Goal: Task Accomplishment & Management: Complete application form

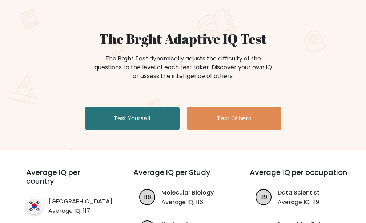
scroll to position [48, 0]
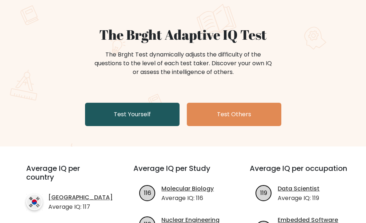
click at [150, 115] on link "Test Yourself" at bounding box center [132, 114] width 95 height 23
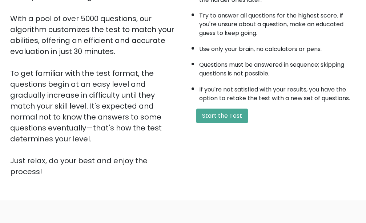
scroll to position [138, 0]
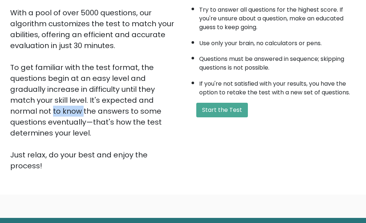
drag, startPoint x: 116, startPoint y: 85, endPoint x: 168, endPoint y: 95, distance: 52.9
click at [168, 95] on div "This is your personal adaptive IQ Test, designed to evaluate your Logical, Nume…" at bounding box center [94, 67] width 169 height 207
click at [205, 127] on div "A few things before you start: The test has 40 questions and needs to be finish…" at bounding box center [271, 54] width 177 height 234
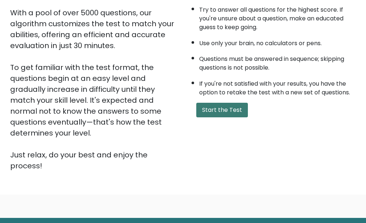
click at [215, 112] on button "Start the Test" at bounding box center [222, 110] width 52 height 15
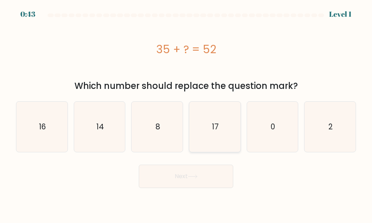
click at [220, 115] on icon "17" at bounding box center [215, 126] width 50 height 50
click at [187, 113] on input "d. 17" at bounding box center [186, 112] width 0 height 2
radio input "true"
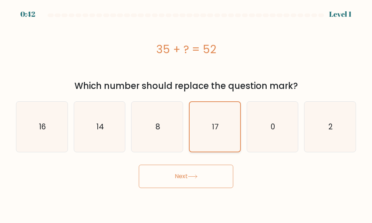
click at [227, 124] on icon "17" at bounding box center [214, 126] width 49 height 49
click at [187, 113] on input "d. 17" at bounding box center [186, 112] width 0 height 2
click at [261, 120] on icon "0" at bounding box center [273, 126] width 50 height 50
click at [187, 113] on input "e. 0" at bounding box center [186, 112] width 0 height 2
radio input "true"
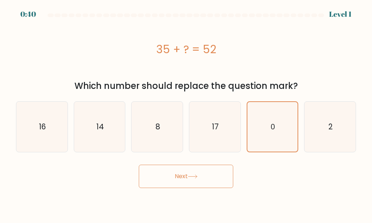
click at [201, 174] on button "Next" at bounding box center [186, 175] width 95 height 23
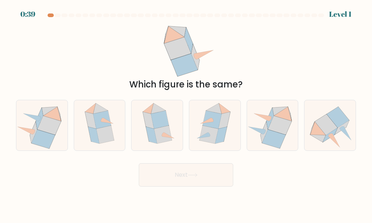
click at [201, 173] on button "Next" at bounding box center [186, 174] width 95 height 23
click at [210, 132] on icon at bounding box center [209, 134] width 19 height 18
click at [187, 113] on input "d." at bounding box center [186, 112] width 0 height 2
radio input "true"
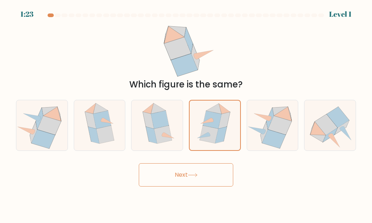
drag, startPoint x: 199, startPoint y: 173, endPoint x: 201, endPoint y: 168, distance: 5.5
click at [198, 173] on icon at bounding box center [193, 175] width 10 height 4
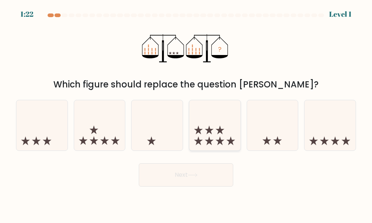
click at [211, 131] on icon at bounding box center [209, 129] width 9 height 9
click at [187, 113] on input "d." at bounding box center [186, 112] width 0 height 2
radio input "true"
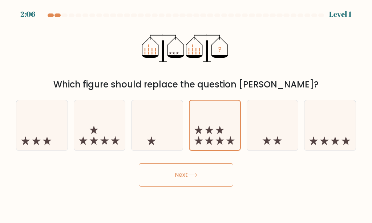
click at [207, 162] on div "Next" at bounding box center [186, 172] width 349 height 27
click at [207, 173] on button "Next" at bounding box center [186, 174] width 95 height 23
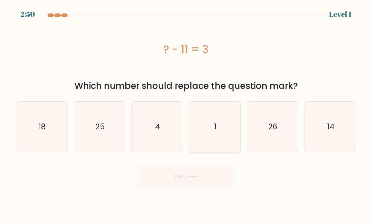
click at [213, 133] on icon "1" at bounding box center [215, 126] width 50 height 50
click at [187, 113] on input "d. 1" at bounding box center [186, 112] width 0 height 2
radio input "true"
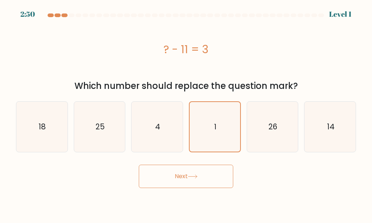
click at [204, 178] on button "Next" at bounding box center [186, 175] width 95 height 23
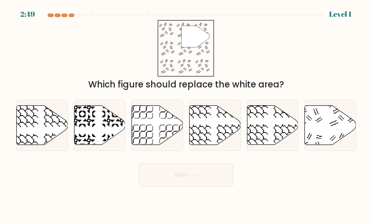
click at [215, 130] on icon at bounding box center [215, 124] width 51 height 39
click at [187, 113] on input "d." at bounding box center [186, 112] width 0 height 2
radio input "true"
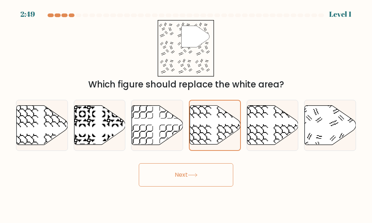
click at [208, 176] on button "Next" at bounding box center [186, 174] width 95 height 23
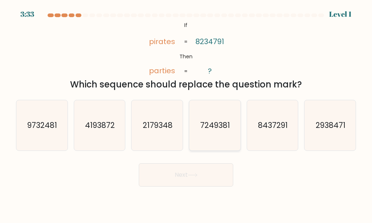
click at [222, 130] on text "7249381" at bounding box center [216, 125] width 30 height 11
click at [187, 113] on input "d. 7249381" at bounding box center [186, 112] width 0 height 2
radio input "true"
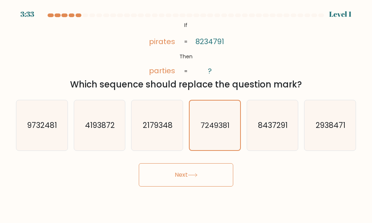
click at [213, 169] on button "Next" at bounding box center [186, 174] width 95 height 23
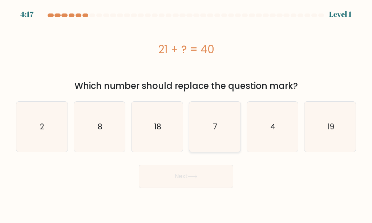
click at [223, 121] on icon "7" at bounding box center [215, 126] width 50 height 50
click at [187, 113] on input "d. 7" at bounding box center [186, 112] width 0 height 2
radio input "true"
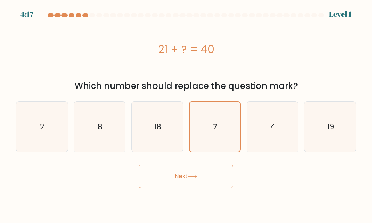
click at [217, 177] on button "Next" at bounding box center [186, 175] width 95 height 23
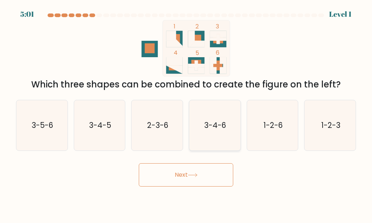
click at [224, 126] on text "3-4-6" at bounding box center [216, 125] width 22 height 11
click at [218, 166] on button "Next" at bounding box center [186, 174] width 95 height 23
click at [224, 130] on icon "3-4-6" at bounding box center [215, 125] width 50 height 50
click at [187, 113] on input "d. 3-4-6" at bounding box center [186, 112] width 0 height 2
radio input "true"
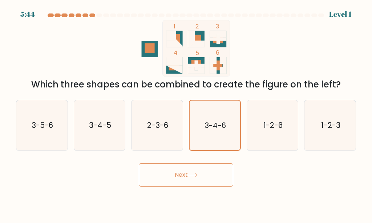
click at [215, 176] on button "Next" at bounding box center [186, 174] width 95 height 23
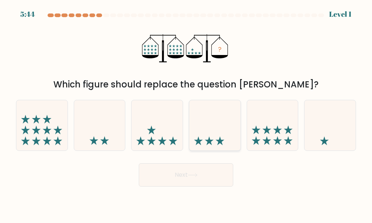
drag, startPoint x: 215, startPoint y: 132, endPoint x: 208, endPoint y: 143, distance: 13.1
click at [215, 132] on icon at bounding box center [214, 125] width 51 height 43
click at [187, 113] on input "d." at bounding box center [186, 112] width 0 height 2
radio input "true"
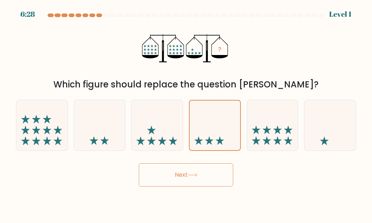
click at [198, 178] on button "Next" at bounding box center [186, 174] width 95 height 23
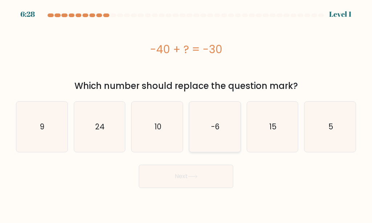
click at [216, 117] on icon "-6" at bounding box center [215, 126] width 50 height 50
click at [187, 113] on input "d. -6" at bounding box center [186, 112] width 0 height 2
radio input "true"
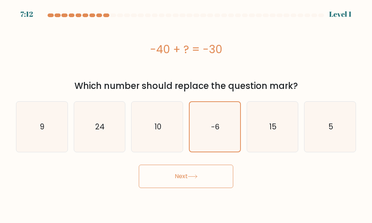
click at [182, 171] on button "Next" at bounding box center [186, 175] width 95 height 23
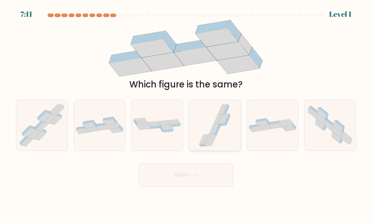
click at [199, 133] on icon at bounding box center [214, 125] width 37 height 50
click at [187, 113] on input "d." at bounding box center [186, 112] width 0 height 2
radio input "true"
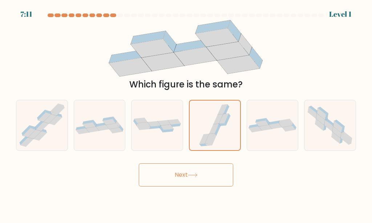
click at [179, 178] on button "Next" at bounding box center [186, 174] width 95 height 23
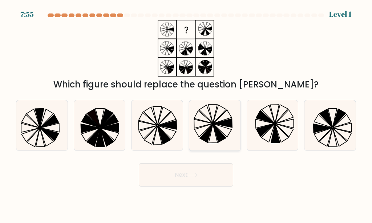
click at [212, 126] on icon at bounding box center [206, 133] width 13 height 18
click at [187, 113] on input "d." at bounding box center [186, 112] width 0 height 2
radio input "true"
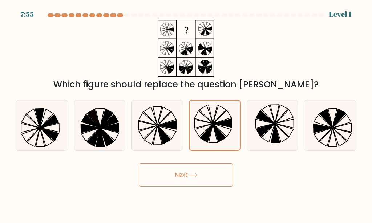
click at [192, 168] on button "Next" at bounding box center [186, 174] width 95 height 23
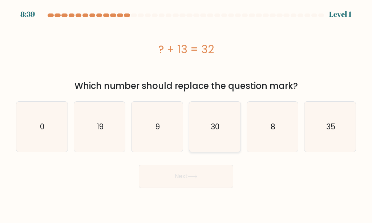
drag, startPoint x: 210, startPoint y: 126, endPoint x: 205, endPoint y: 136, distance: 11.4
click at [210, 126] on icon "30" at bounding box center [215, 126] width 50 height 50
click at [187, 113] on input "d. 30" at bounding box center [186, 112] width 0 height 2
radio input "true"
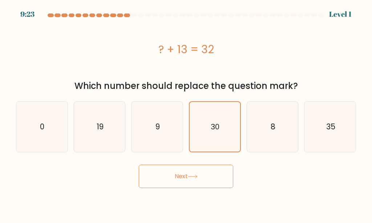
click at [188, 173] on button "Next" at bounding box center [186, 175] width 95 height 23
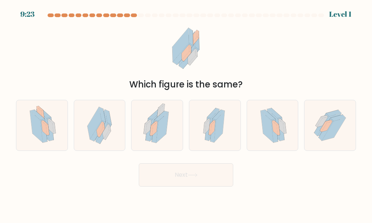
click at [205, 143] on icon at bounding box center [214, 125] width 29 height 50
click at [187, 113] on input "d." at bounding box center [186, 112] width 0 height 2
radio input "true"
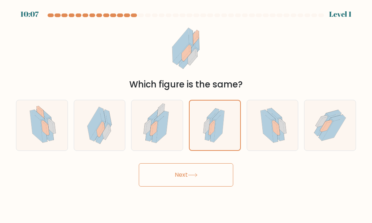
click at [190, 169] on button "Next" at bounding box center [186, 174] width 95 height 23
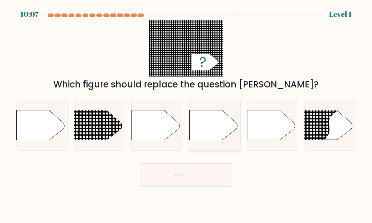
click at [208, 136] on icon at bounding box center [213, 125] width 48 height 30
click at [187, 113] on input "d." at bounding box center [186, 112] width 0 height 2
radio input "true"
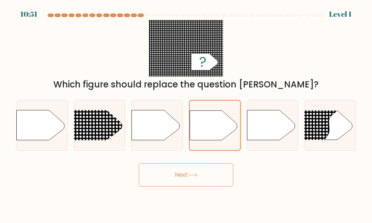
click at [194, 172] on button "Next" at bounding box center [186, 174] width 95 height 23
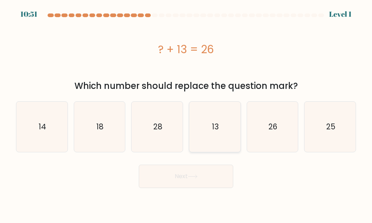
click at [211, 128] on icon "13" at bounding box center [215, 126] width 50 height 50
click at [187, 113] on input "d. 13" at bounding box center [186, 112] width 0 height 2
radio input "true"
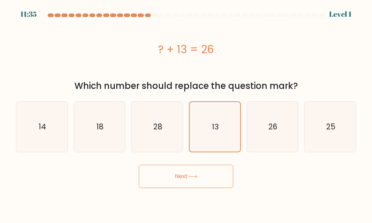
click at [195, 171] on button "Next" at bounding box center [186, 175] width 95 height 23
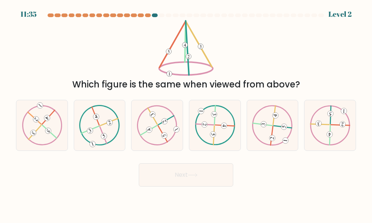
click at [211, 134] on 371 at bounding box center [213, 134] width 6 height 6
click at [187, 113] on input "d." at bounding box center [186, 112] width 0 height 2
radio input "true"
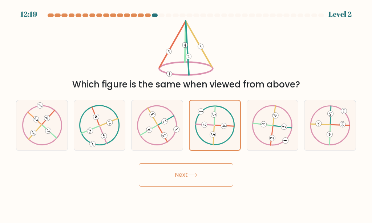
click at [195, 165] on button "Next" at bounding box center [186, 174] width 95 height 23
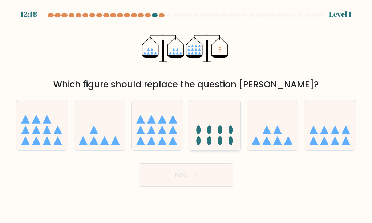
click at [216, 128] on icon at bounding box center [214, 125] width 51 height 43
click at [187, 113] on input "d." at bounding box center [186, 112] width 0 height 2
radio input "true"
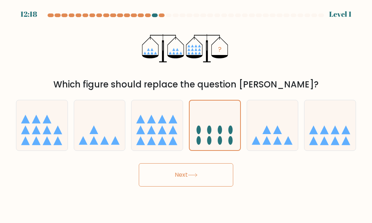
click at [201, 165] on button "Next" at bounding box center [186, 174] width 95 height 23
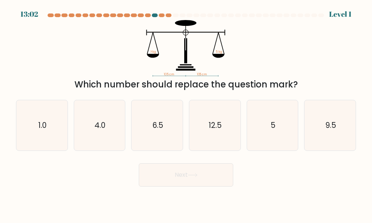
click at [212, 128] on text "12.5" at bounding box center [215, 125] width 13 height 11
click at [187, 113] on input "d. 12.5" at bounding box center [186, 112] width 0 height 2
radio input "true"
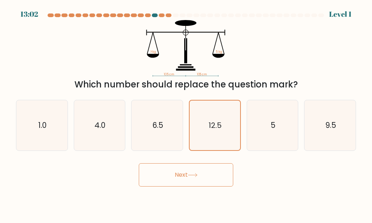
click at [201, 169] on button "Next" at bounding box center [186, 174] width 95 height 23
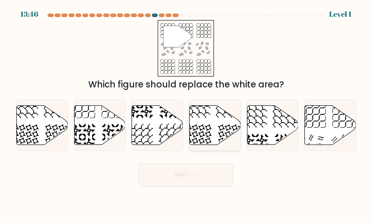
click at [213, 124] on icon at bounding box center [215, 124] width 51 height 39
click at [187, 113] on input "d." at bounding box center [186, 112] width 0 height 2
radio input "true"
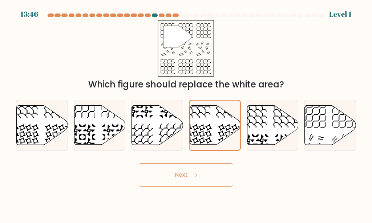
click at [209, 161] on div "Next" at bounding box center [186, 172] width 349 height 27
click at [209, 174] on button "Next" at bounding box center [186, 174] width 95 height 23
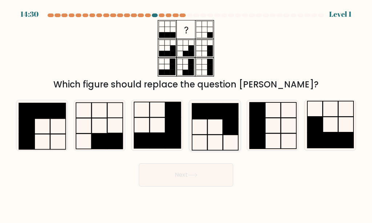
click at [217, 133] on icon at bounding box center [215, 125] width 50 height 50
click at [187, 113] on input "d." at bounding box center [186, 112] width 0 height 2
radio input "true"
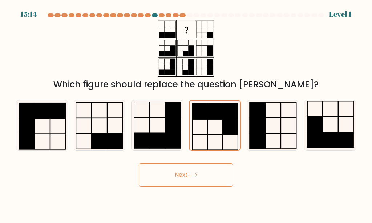
click at [201, 180] on button "Next" at bounding box center [186, 174] width 95 height 23
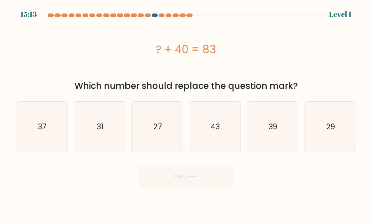
click at [213, 136] on icon "43" at bounding box center [215, 126] width 50 height 50
click at [187, 113] on input "d. 43" at bounding box center [186, 112] width 0 height 2
radio input "true"
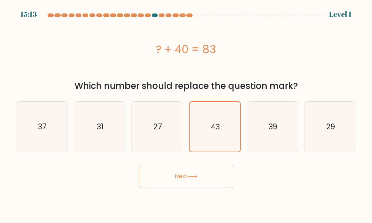
click at [202, 175] on button "Next" at bounding box center [186, 175] width 95 height 23
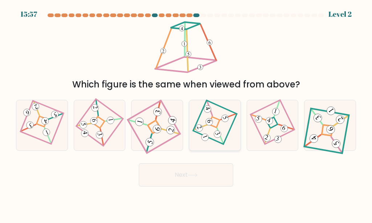
click at [213, 134] on icon at bounding box center [215, 125] width 35 height 40
click at [187, 113] on input "d." at bounding box center [186, 112] width 0 height 2
radio input "true"
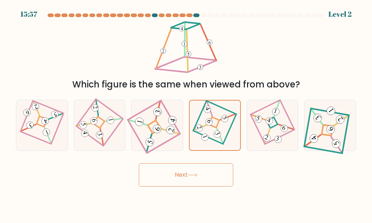
click at [201, 184] on button "Next" at bounding box center [186, 174] width 95 height 23
click at [217, 131] on 869 at bounding box center [217, 133] width 9 height 9
click at [187, 113] on input "d." at bounding box center [186, 112] width 0 height 2
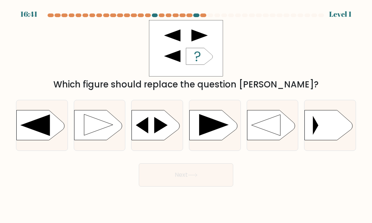
click at [201, 172] on button "Next" at bounding box center [186, 174] width 95 height 23
click at [212, 133] on rect at bounding box center [189, 110] width 133 height 101
click at [187, 113] on input "d." at bounding box center [186, 112] width 0 height 2
radio input "true"
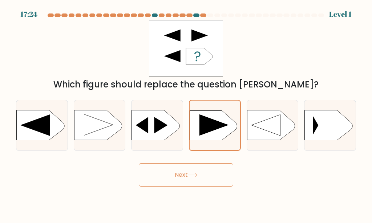
click at [205, 172] on button "Next" at bounding box center [186, 174] width 95 height 23
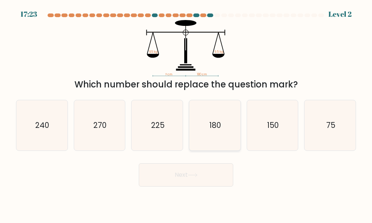
click at [215, 131] on icon "180" at bounding box center [215, 125] width 50 height 50
click at [187, 113] on input "d. 180" at bounding box center [186, 112] width 0 height 2
radio input "true"
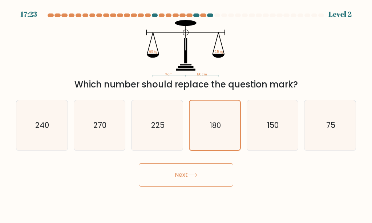
click at [207, 180] on button "Next" at bounding box center [186, 174] width 95 height 23
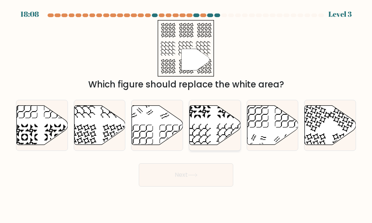
click at [216, 135] on icon at bounding box center [215, 124] width 51 height 39
click at [187, 113] on input "d." at bounding box center [186, 112] width 0 height 2
radio input "true"
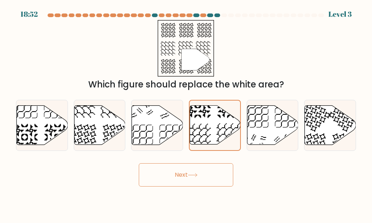
click at [209, 172] on button "Next" at bounding box center [186, 174] width 95 height 23
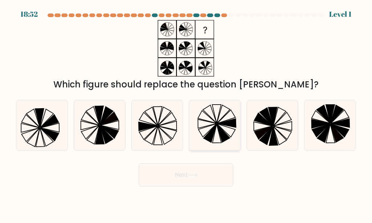
click at [221, 137] on icon at bounding box center [215, 125] width 50 height 50
click at [187, 113] on input "d." at bounding box center [186, 112] width 0 height 2
radio input "true"
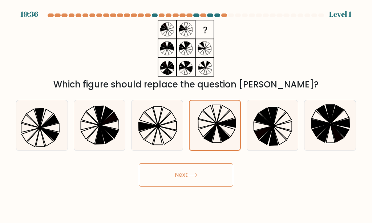
click at [212, 173] on button "Next" at bounding box center [186, 174] width 95 height 23
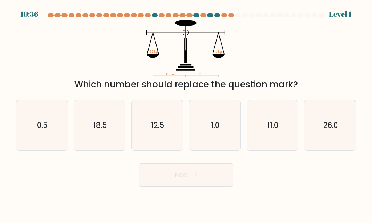
click at [219, 131] on icon "1.0" at bounding box center [215, 125] width 50 height 50
click at [187, 113] on input "d. 1.0" at bounding box center [186, 112] width 0 height 2
radio input "true"
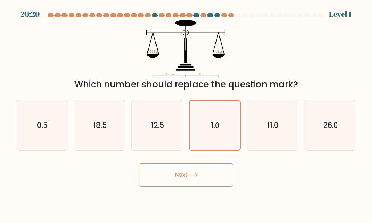
click at [209, 167] on button "Next" at bounding box center [186, 174] width 95 height 23
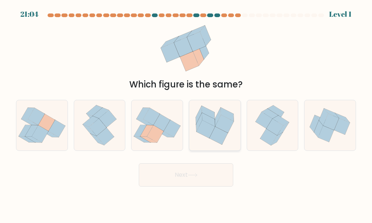
click at [211, 131] on icon at bounding box center [206, 129] width 19 height 18
click at [187, 113] on input "d." at bounding box center [186, 112] width 0 height 2
radio input "true"
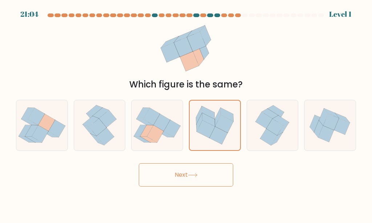
click at [201, 184] on button "Next" at bounding box center [186, 174] width 95 height 23
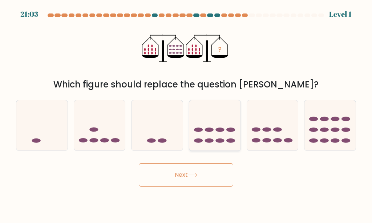
click at [216, 127] on icon at bounding box center [214, 125] width 51 height 43
click at [187, 113] on input "d." at bounding box center [186, 112] width 0 height 2
radio input "true"
click at [207, 174] on button "Next" at bounding box center [186, 174] width 95 height 23
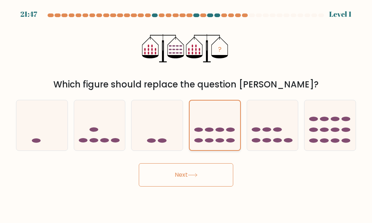
click at [216, 129] on ellipse at bounding box center [220, 129] width 9 height 4
click at [187, 113] on input "d." at bounding box center [186, 112] width 0 height 2
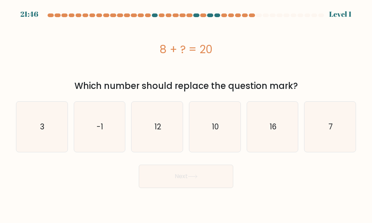
click at [209, 172] on button "Next" at bounding box center [186, 175] width 95 height 23
click at [215, 136] on icon "10" at bounding box center [215, 126] width 50 height 50
click at [187, 113] on input "d. 10" at bounding box center [186, 112] width 0 height 2
radio input "true"
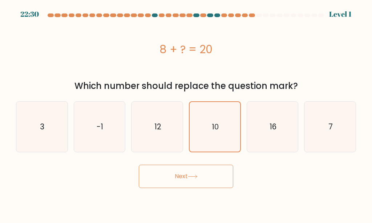
click at [206, 177] on button "Next" at bounding box center [186, 175] width 95 height 23
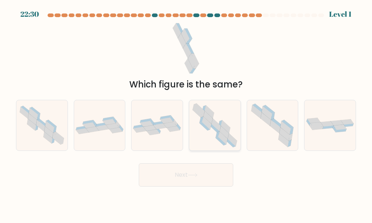
click at [215, 128] on icon at bounding box center [214, 128] width 11 height 8
click at [187, 113] on input "d." at bounding box center [186, 112] width 0 height 2
radio input "true"
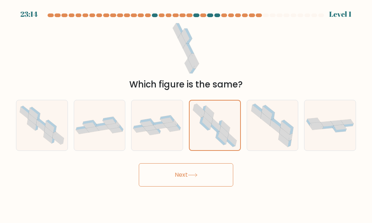
click at [202, 172] on button "Next" at bounding box center [186, 174] width 95 height 23
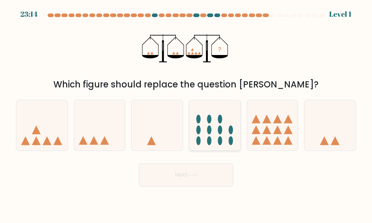
click at [214, 120] on icon at bounding box center [214, 125] width 51 height 43
click at [187, 113] on input "d." at bounding box center [186, 112] width 0 height 2
radio input "true"
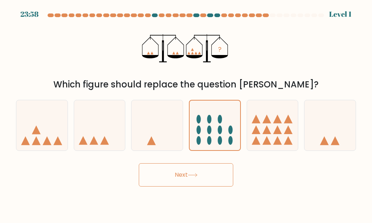
click at [204, 167] on button "Next" at bounding box center [186, 174] width 95 height 23
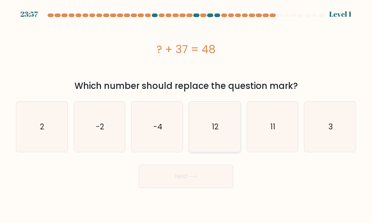
click at [213, 125] on text "12" at bounding box center [215, 126] width 7 height 11
click at [187, 113] on input "d. 12" at bounding box center [186, 112] width 0 height 2
radio input "true"
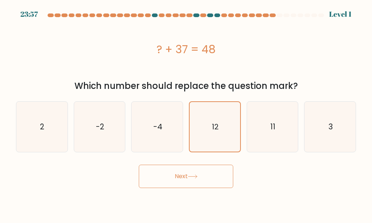
click at [203, 178] on button "Next" at bounding box center [186, 175] width 95 height 23
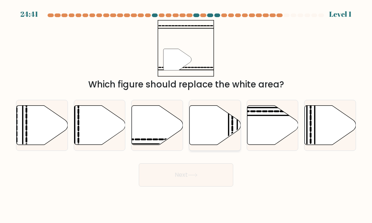
click at [215, 120] on icon at bounding box center [215, 124] width 51 height 39
click at [187, 113] on input "d." at bounding box center [186, 112] width 0 height 2
radio input "true"
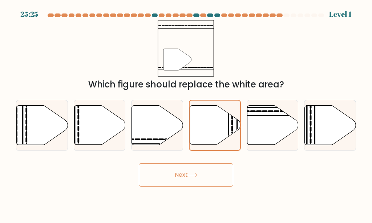
click at [203, 169] on button "Next" at bounding box center [186, 174] width 95 height 23
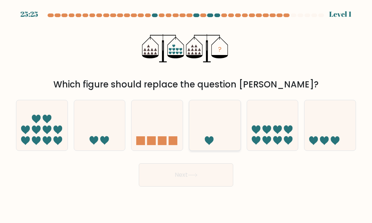
click at [214, 128] on icon at bounding box center [214, 125] width 51 height 43
click at [187, 113] on input "d." at bounding box center [186, 112] width 0 height 2
radio input "true"
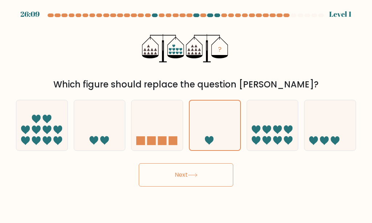
click at [204, 184] on button "Next" at bounding box center [186, 174] width 95 height 23
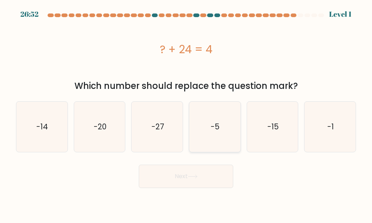
click at [216, 130] on text "-5" at bounding box center [215, 126] width 9 height 11
click at [187, 113] on input "d. -5" at bounding box center [186, 112] width 0 height 2
radio input "true"
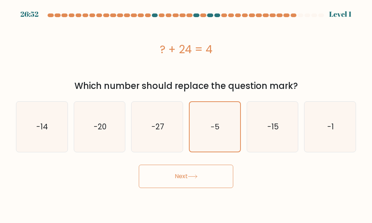
click at [210, 173] on button "Next" at bounding box center [186, 175] width 95 height 23
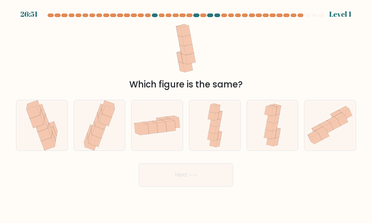
click at [219, 127] on icon at bounding box center [217, 129] width 5 height 8
click at [187, 113] on input "d." at bounding box center [186, 112] width 0 height 2
radio input "true"
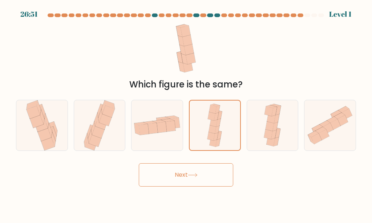
click at [211, 171] on button "Next" at bounding box center [186, 174] width 95 height 23
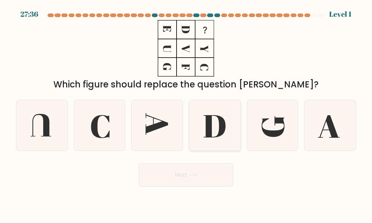
click at [221, 127] on icon at bounding box center [215, 126] width 22 height 22
click at [187, 113] on input "d." at bounding box center [186, 112] width 0 height 2
radio input "true"
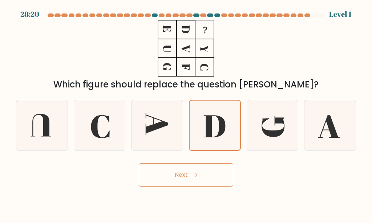
click at [214, 176] on button "Next" at bounding box center [186, 174] width 95 height 23
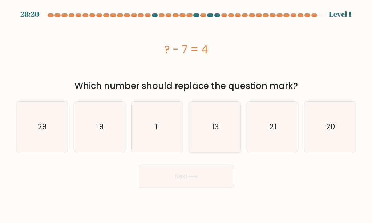
click at [217, 144] on icon "13" at bounding box center [215, 126] width 50 height 50
click at [187, 113] on input "d. 13" at bounding box center [186, 112] width 0 height 2
radio input "true"
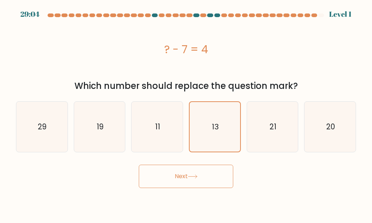
click at [215, 185] on button "Next" at bounding box center [186, 175] width 95 height 23
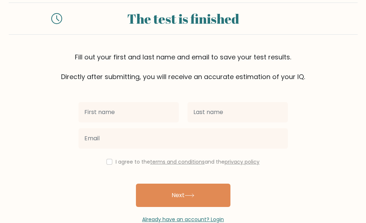
scroll to position [33, 0]
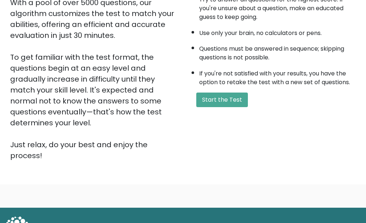
scroll to position [154, 0]
